Goal: Transaction & Acquisition: Book appointment/travel/reservation

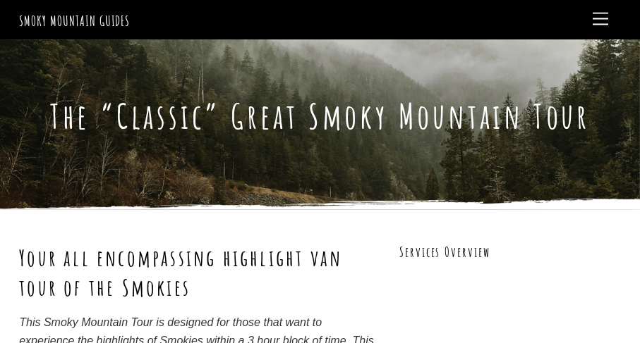
click at [432, 89] on div "The “Classic” Great Smoky Mountain Tour" at bounding box center [320, 124] width 602 height 171
click at [603, 20] on span "Menu" at bounding box center [600, 19] width 16 height 13
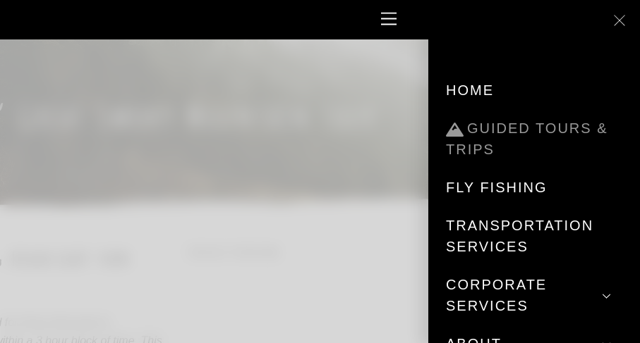
click at [494, 121] on link "Guided Tours & Trips" at bounding box center [534, 138] width 176 height 59
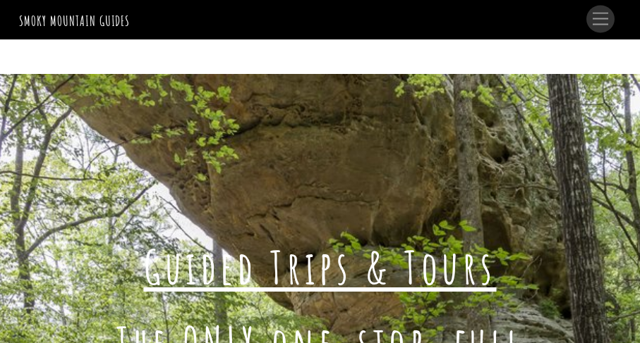
click at [594, 18] on span "Menu" at bounding box center [600, 19] width 16 height 13
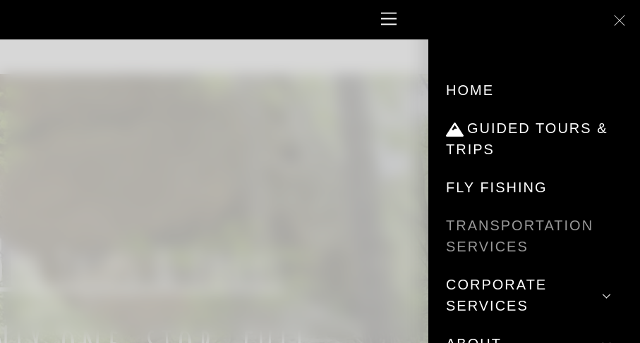
click at [483, 228] on link "Transportation Services" at bounding box center [534, 236] width 176 height 59
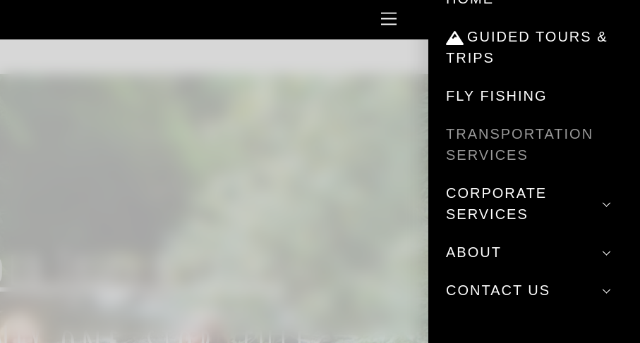
scroll to position [92, 0]
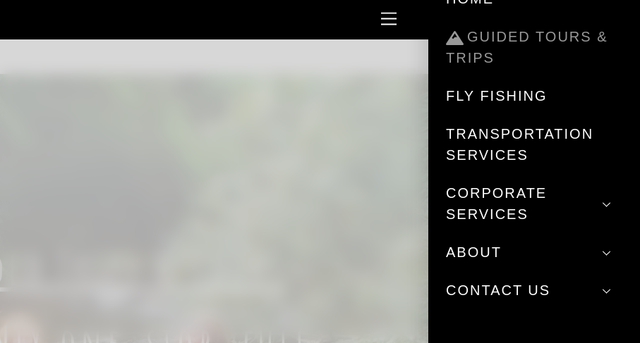
click at [482, 51] on link "Guided Tours & Trips" at bounding box center [534, 47] width 176 height 59
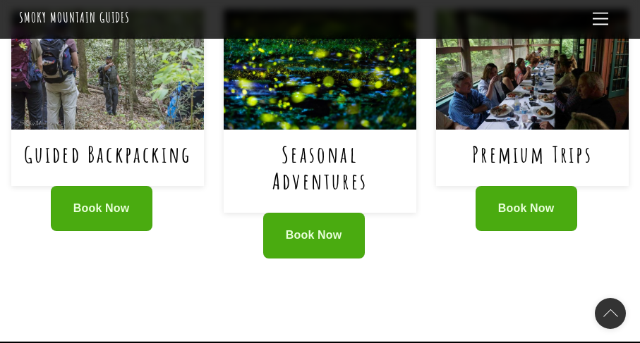
scroll to position [1066, 0]
click at [329, 63] on img at bounding box center [320, 69] width 193 height 121
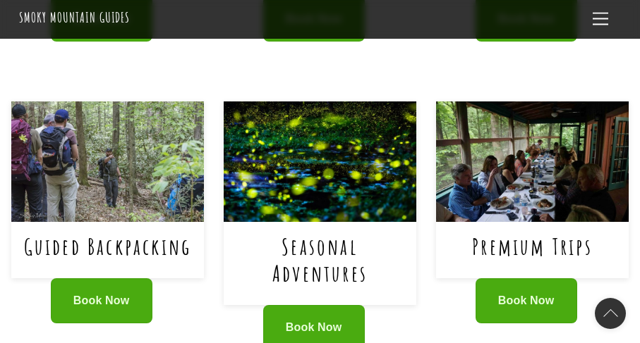
scroll to position [974, 0]
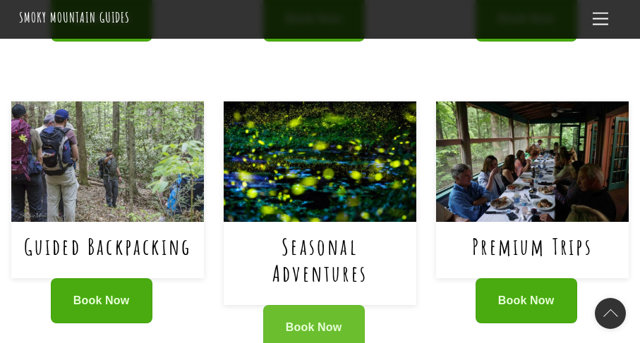
click at [322, 305] on link "Book Now" at bounding box center [314, 328] width 102 height 46
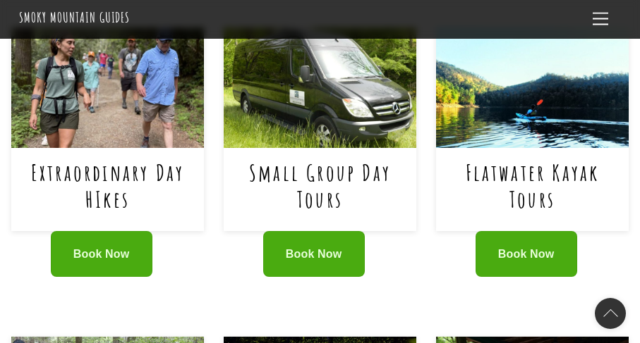
scroll to position [738, 0]
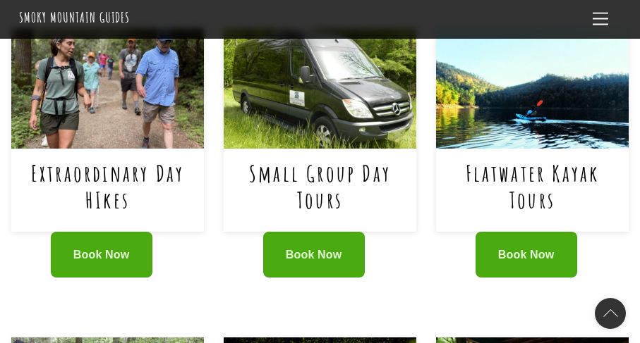
click at [236, 160] on h1 "Small Group Day Tours" at bounding box center [319, 187] width 173 height 54
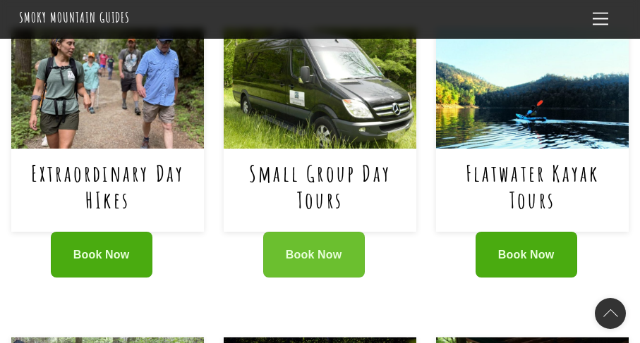
click at [295, 232] on link "Book Now" at bounding box center [314, 255] width 102 height 46
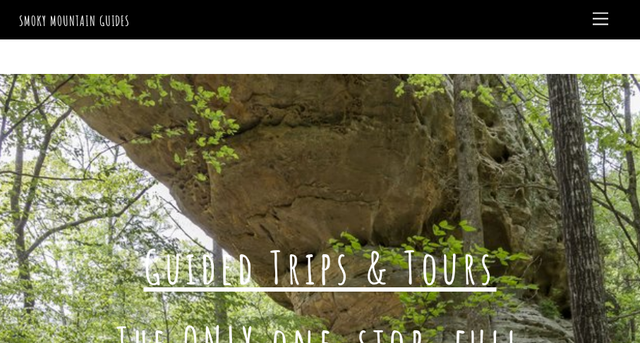
scroll to position [0, 0]
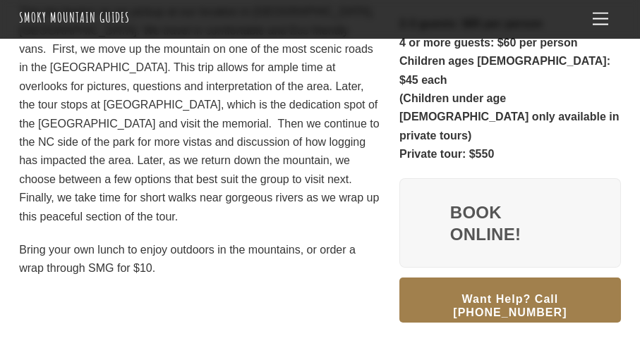
scroll to position [405, 0]
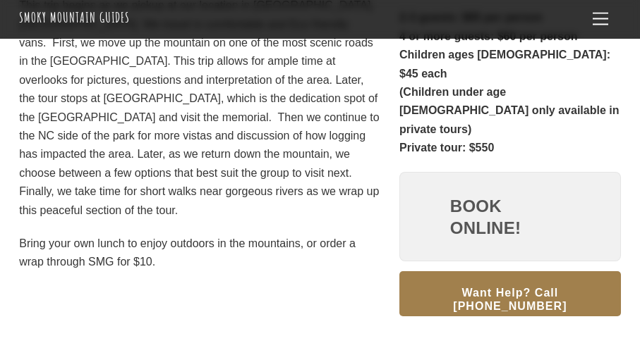
click at [452, 183] on link "Book Online!" at bounding box center [509, 217] width 221 height 90
